Goal: Information Seeking & Learning: Learn about a topic

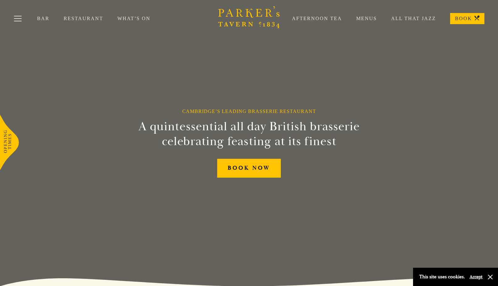
click at [81, 16] on link "Restaurant" at bounding box center [91, 18] width 54 height 6
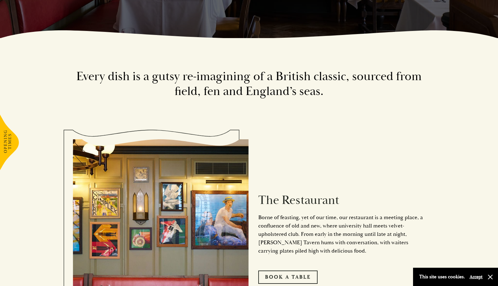
scroll to position [340, 0]
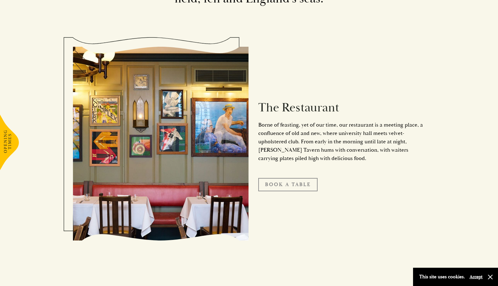
click at [305, 185] on link "Book A Table" at bounding box center [287, 184] width 59 height 13
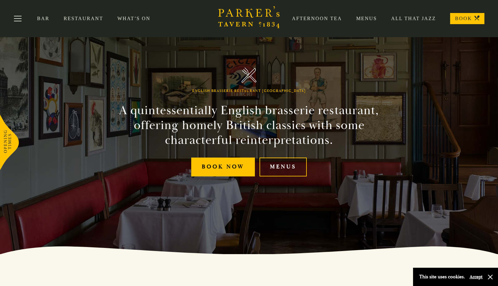
scroll to position [0, 0]
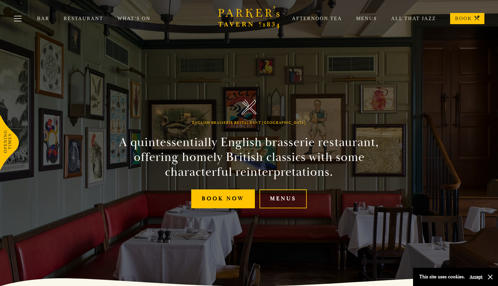
click at [363, 18] on link "Menus" at bounding box center [359, 18] width 35 height 6
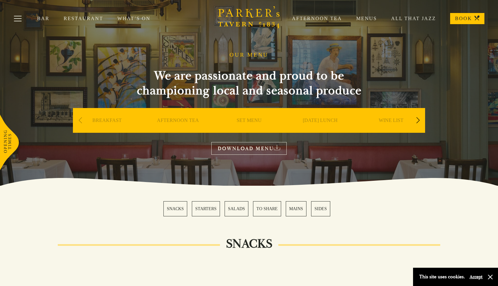
click at [332, 123] on link "[DATE] LUNCH" at bounding box center [320, 129] width 35 height 25
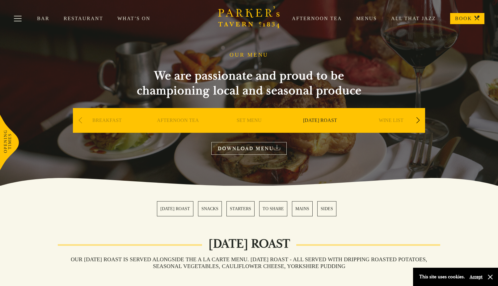
click at [76, 18] on link "Restaurant" at bounding box center [91, 18] width 54 height 6
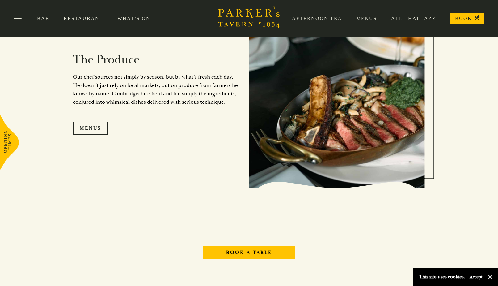
scroll to position [641, 0]
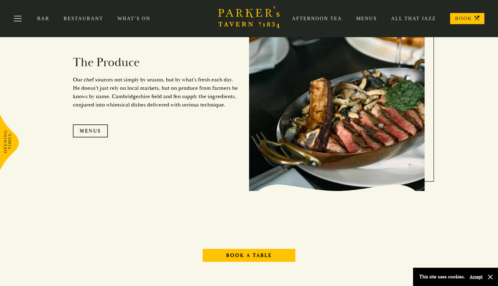
click at [362, 16] on link "Menus" at bounding box center [359, 18] width 35 height 6
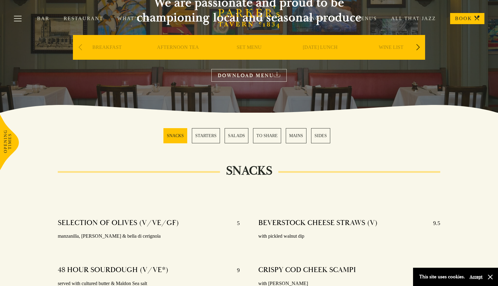
scroll to position [62, 0]
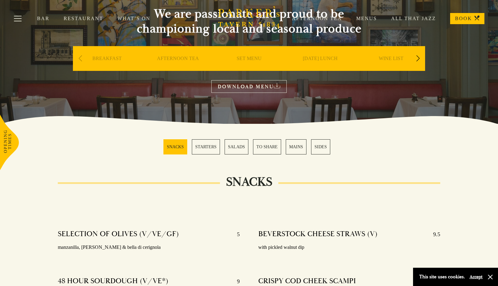
click at [244, 84] on link "DOWNLOAD MENU" at bounding box center [248, 86] width 75 height 13
